Goal: Transaction & Acquisition: Obtain resource

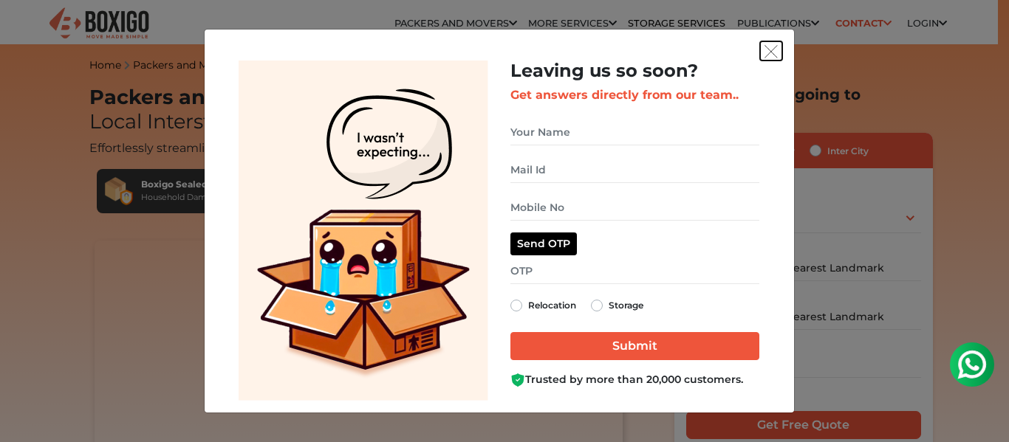
click at [771, 50] on img "get free quote dialog" at bounding box center [770, 51] width 13 height 13
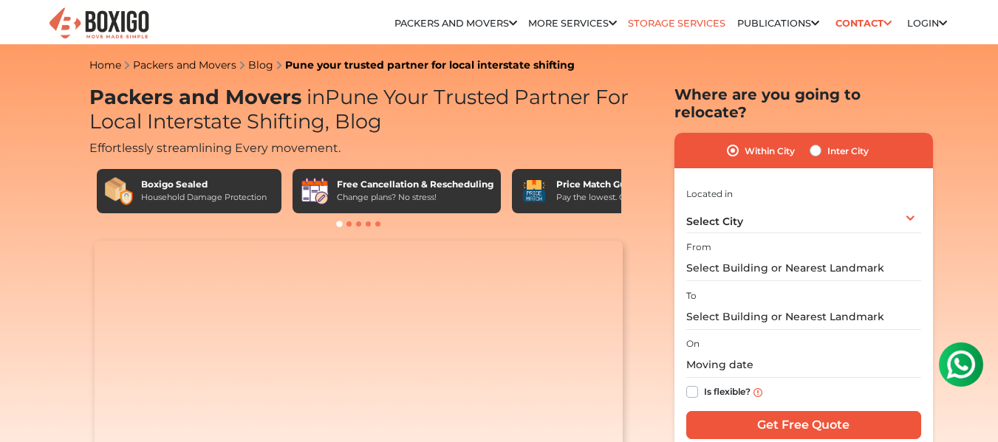
click at [676, 24] on link "Storage Services" at bounding box center [676, 23] width 97 height 11
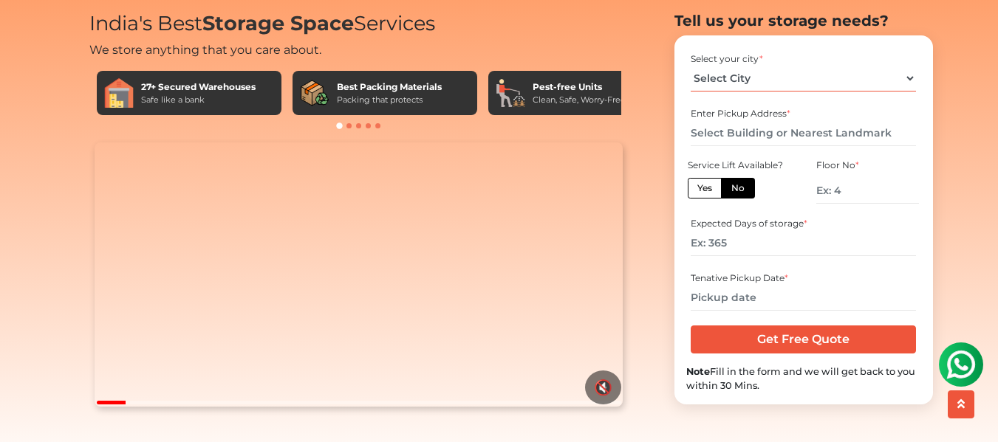
click at [820, 92] on select "Select City Bangalore Bengaluru Bhopal Bhubaneswar Chennai Coimbatore Cuttack D…" at bounding box center [802, 79] width 225 height 26
click at [645, 38] on div "India's Best Storage Space Services We store anything that you care about. 27+ …" at bounding box center [780, 232] width 281 height 440
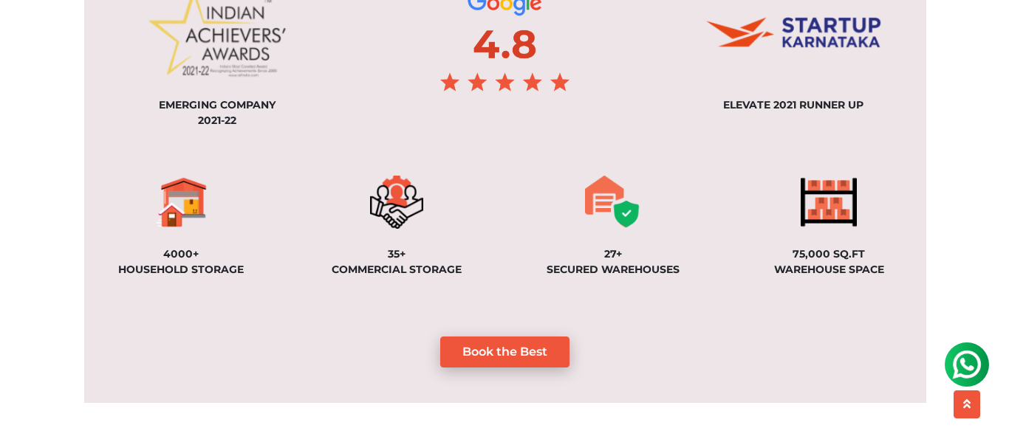
scroll to position [1182, 0]
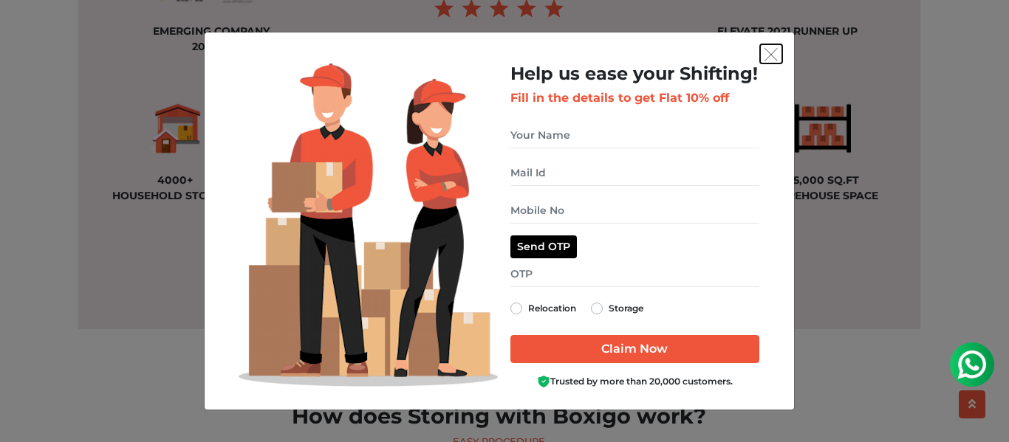
click at [767, 52] on img "get free quote dialog" at bounding box center [770, 54] width 13 height 13
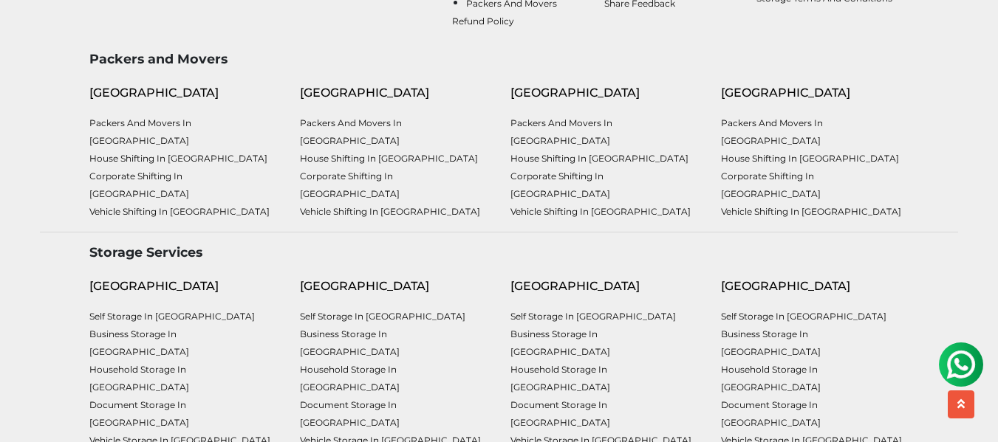
scroll to position [4621, 0]
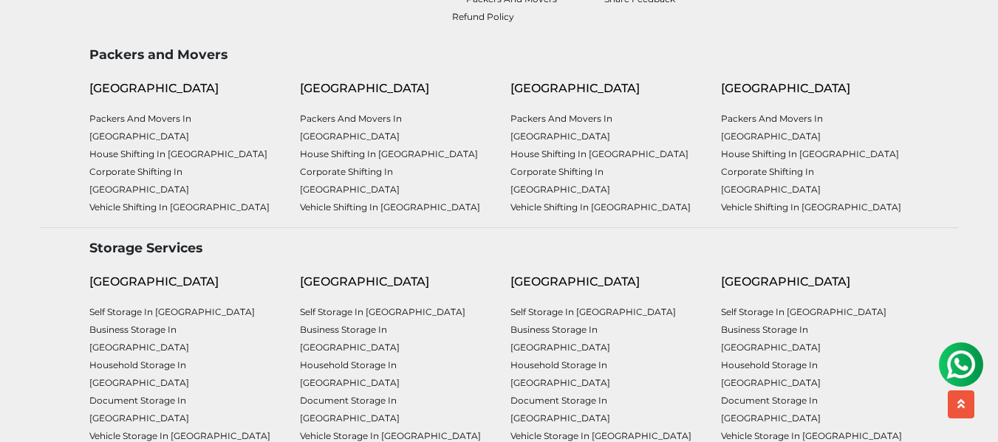
click at [967, 354] on img at bounding box center [961, 365] width 30 height 30
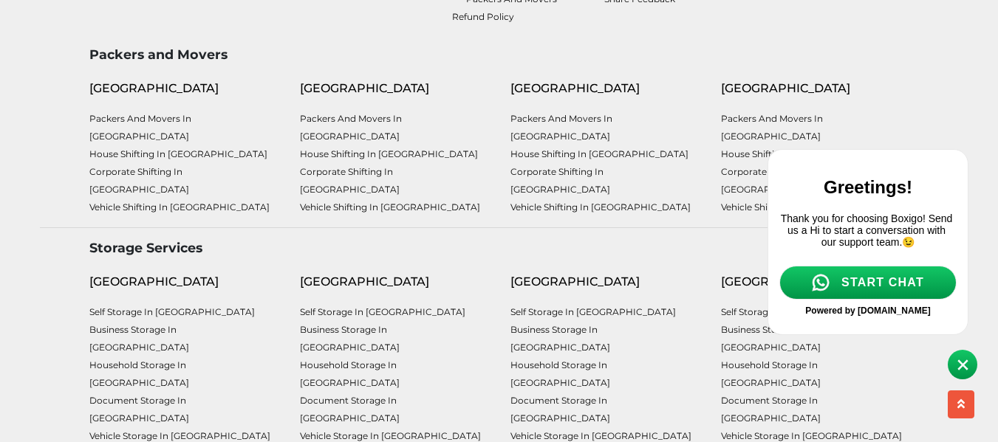
click at [877, 285] on span "START CHAT" at bounding box center [882, 282] width 83 height 13
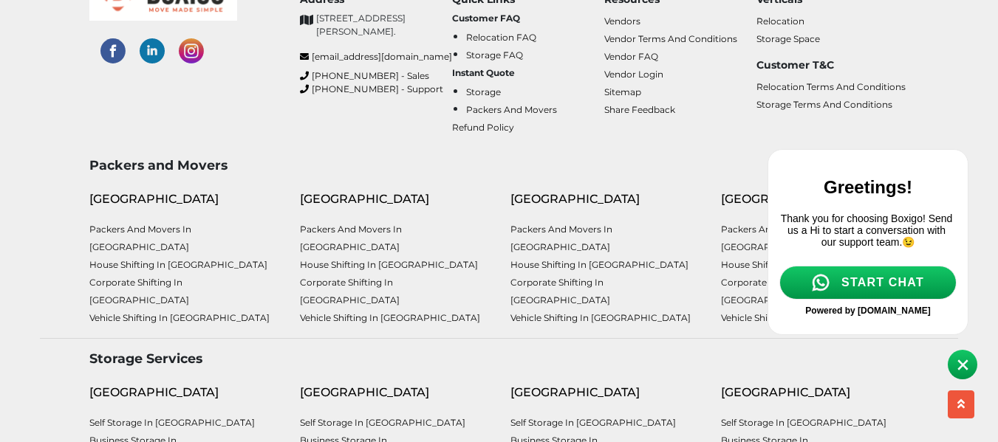
scroll to position [4474, 0]
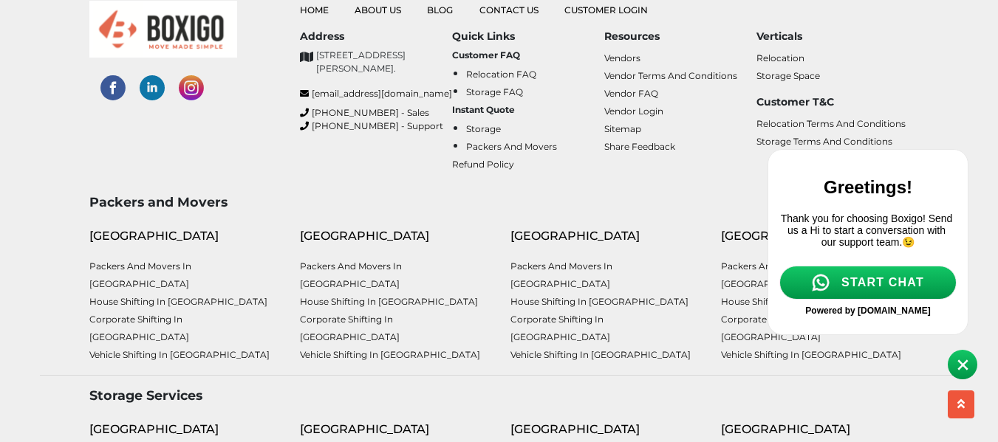
click at [859, 289] on span "START CHAT" at bounding box center [882, 282] width 83 height 13
click at [918, 289] on span "START CHAT" at bounding box center [882, 282] width 83 height 13
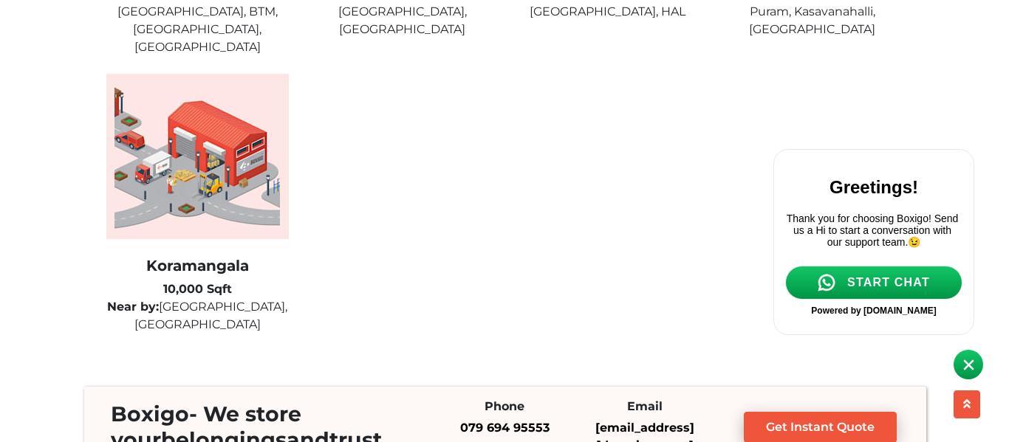
scroll to position [3809, 0]
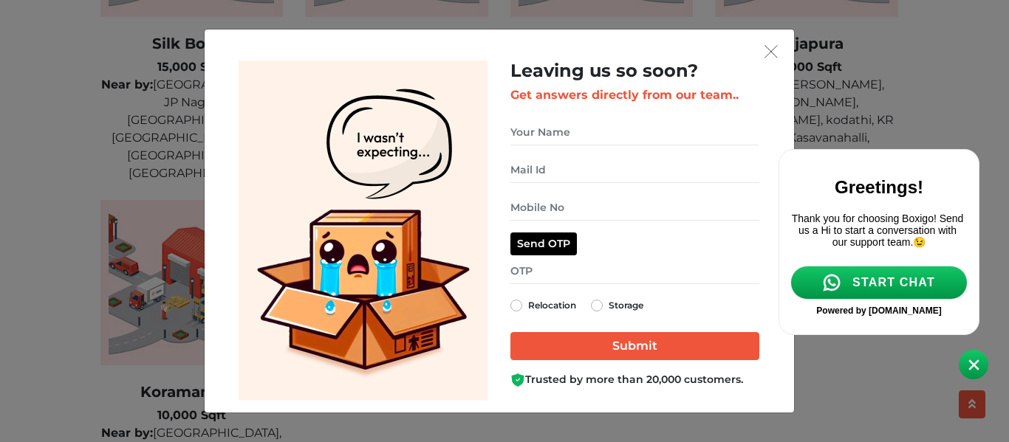
click at [774, 49] on html at bounding box center [886, 191] width 229 height 406
